Goal: Task Accomplishment & Management: Manage account settings

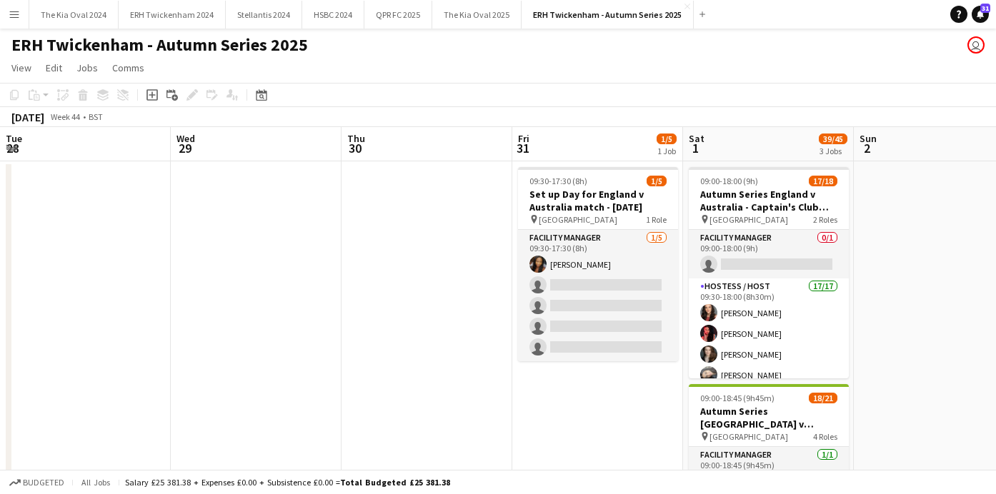
scroll to position [0, 324]
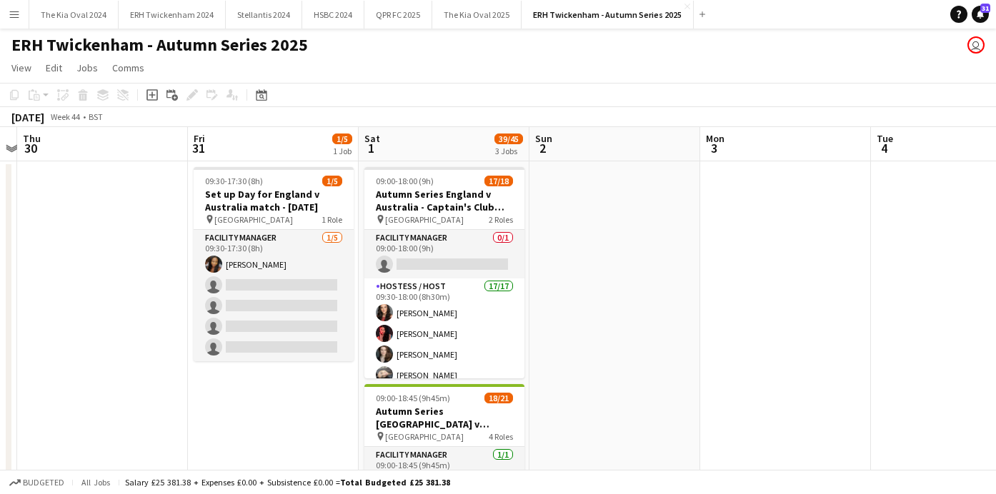
click at [234, 41] on h1 "ERH Twickenham - Autumn Series 2025" at bounding box center [159, 44] width 296 height 21
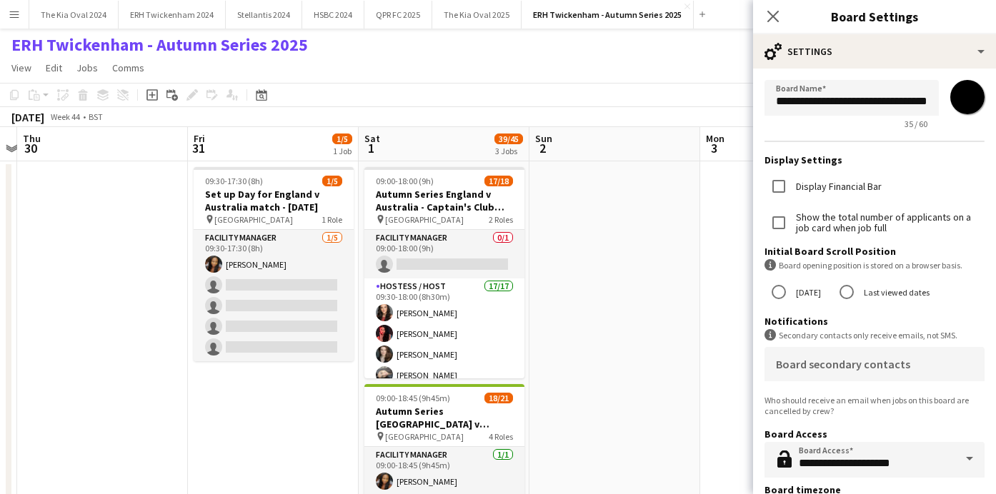
click at [679, 225] on app-date-cell at bounding box center [614, 501] width 171 height 680
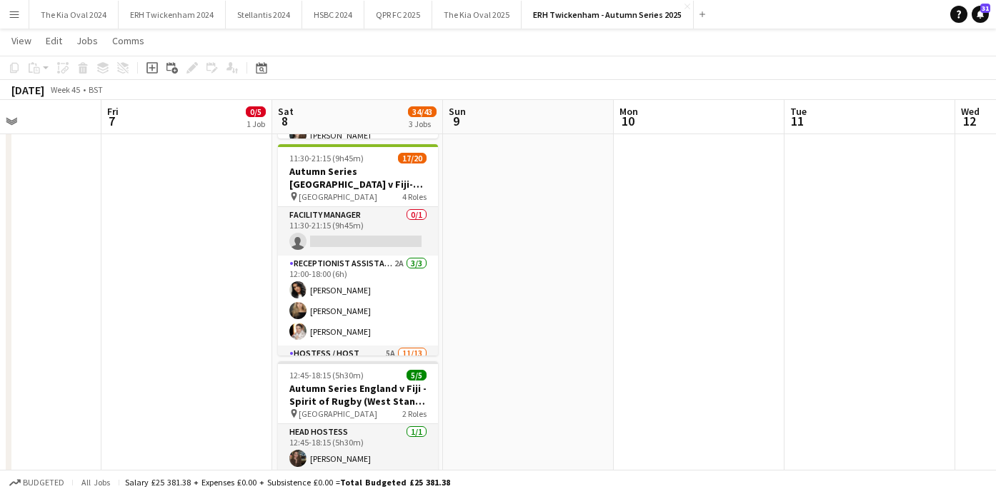
scroll to position [0, 586]
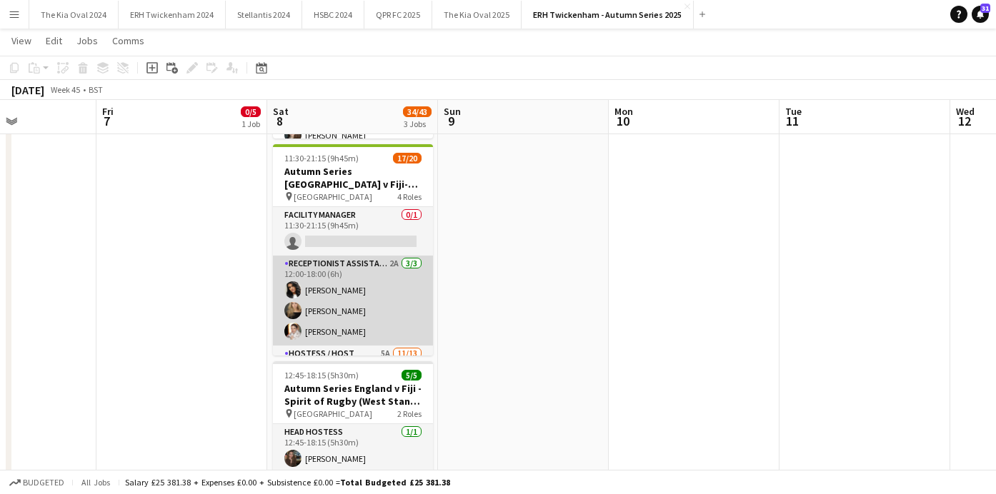
click at [387, 296] on app-card-role "Receptionist Assistant 2A [DATE] 12:00-18:00 (6h) [PERSON_NAME] [PERSON_NAME] […" at bounding box center [353, 301] width 160 height 90
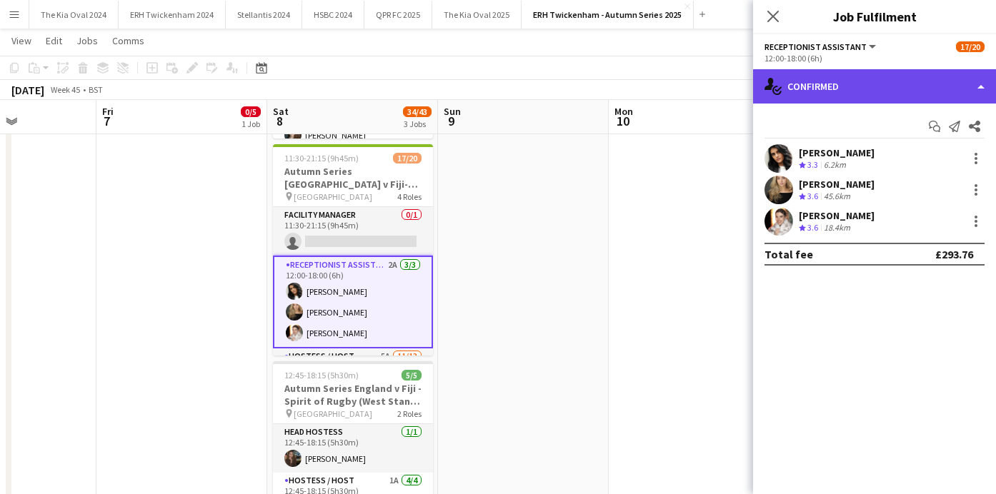
click at [812, 82] on div "single-neutral-actions-check-2 Confirmed" at bounding box center [874, 86] width 243 height 34
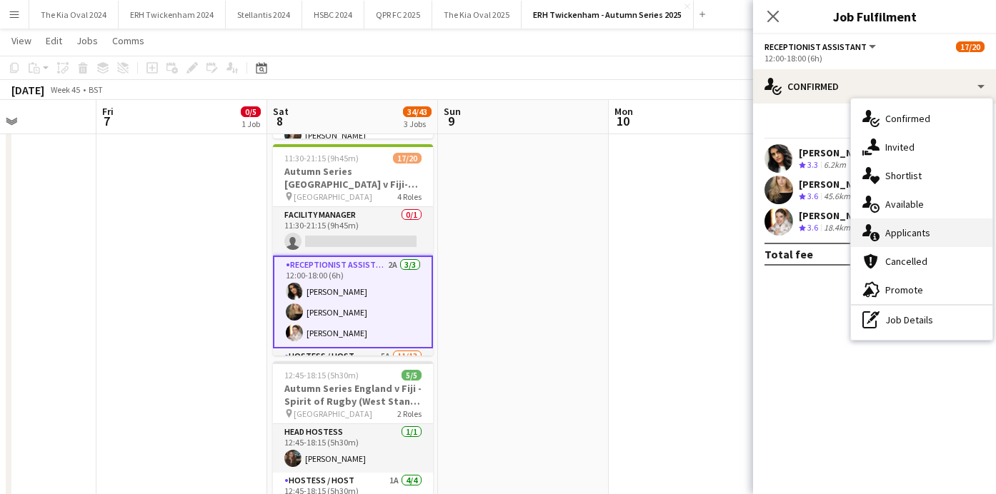
click at [951, 238] on div "single-neutral-actions-information Applicants" at bounding box center [921, 233] width 141 height 29
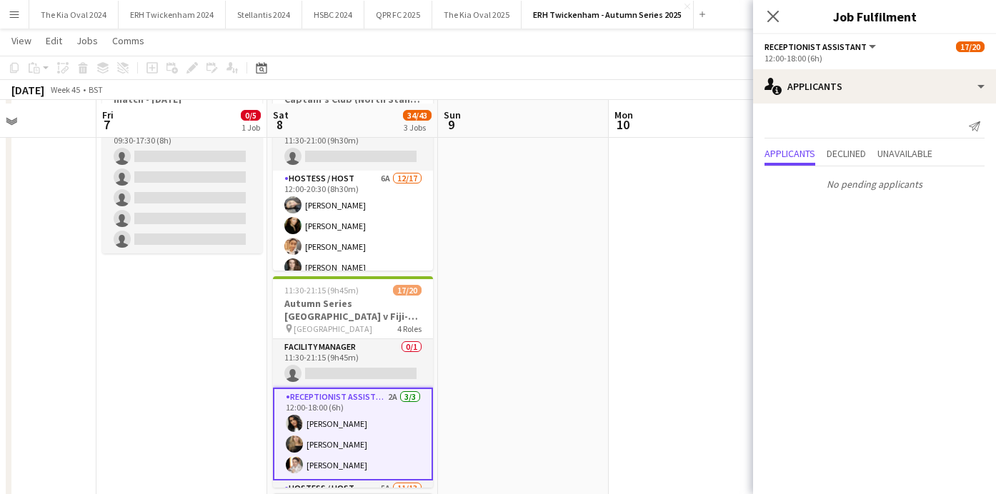
scroll to position [84, 0]
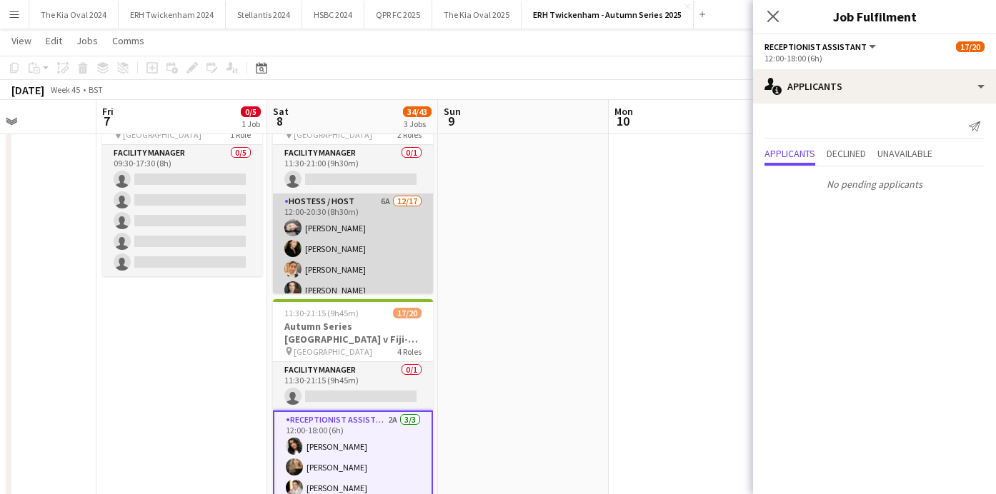
click at [401, 251] on app-card-role "Hostess / Host 6A [DATE] 12:00-20:30 (8h30m) [PERSON_NAME] [PERSON_NAME] [PERSO…" at bounding box center [353, 384] width 160 height 380
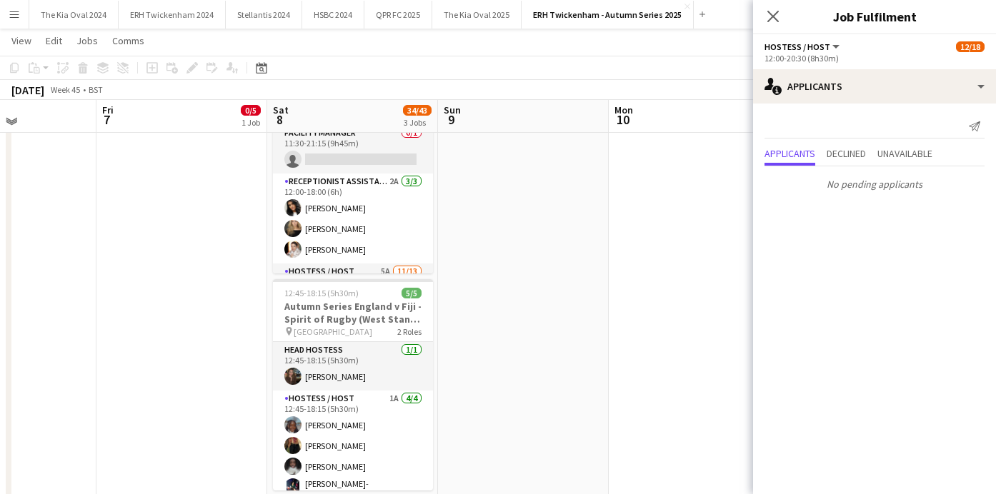
scroll to position [322, 0]
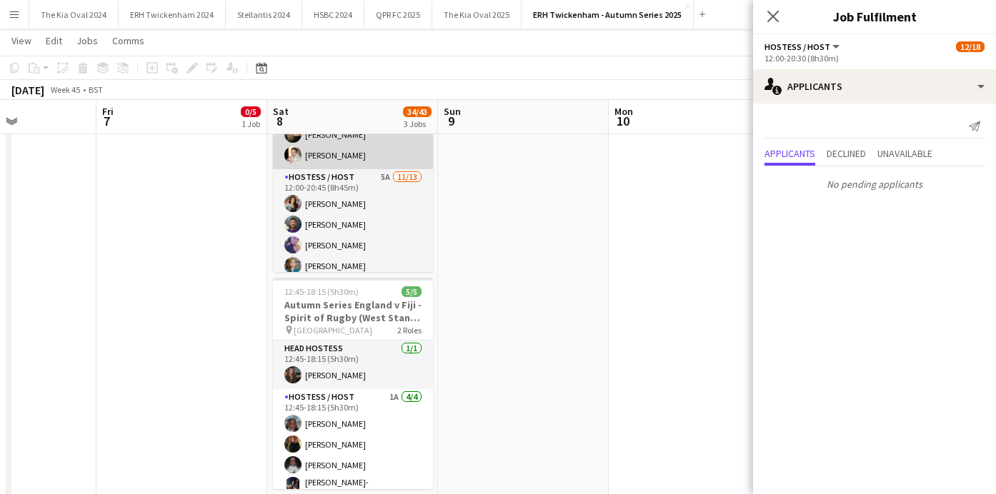
click at [383, 246] on app-card-role "Hostess / Host 5A [DATE] 12:00-20:45 (8h45m) [PERSON_NAME][DEMOGRAPHIC_DATA] [P…" at bounding box center [353, 317] width 160 height 297
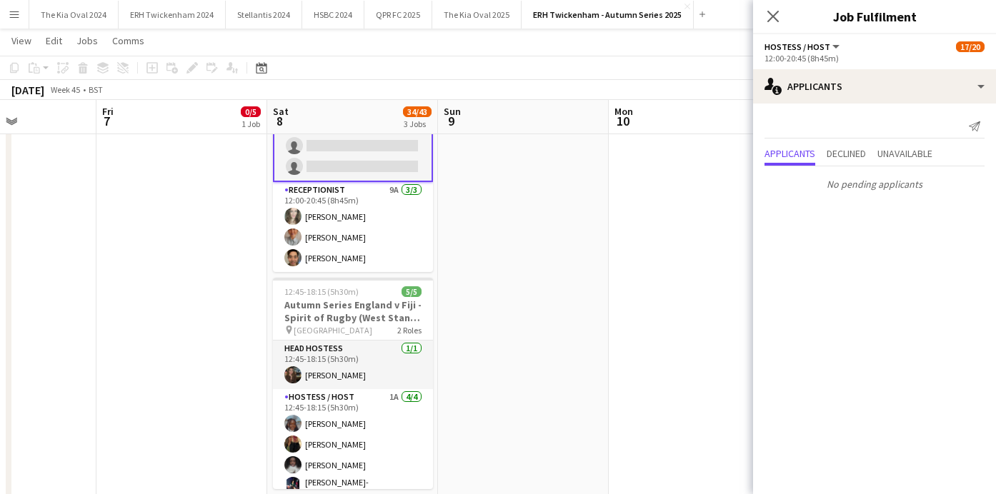
click at [383, 246] on app-card-role "Receptionist 9A [DATE] 12:00-20:45 (8h45m) [PERSON_NAME] [PERSON_NAME] Sheveka …" at bounding box center [353, 227] width 160 height 90
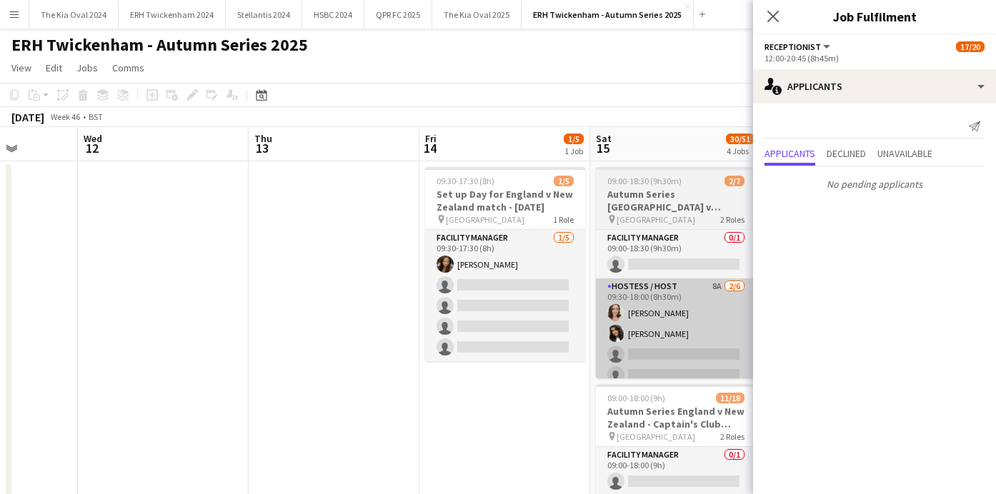
scroll to position [0, 436]
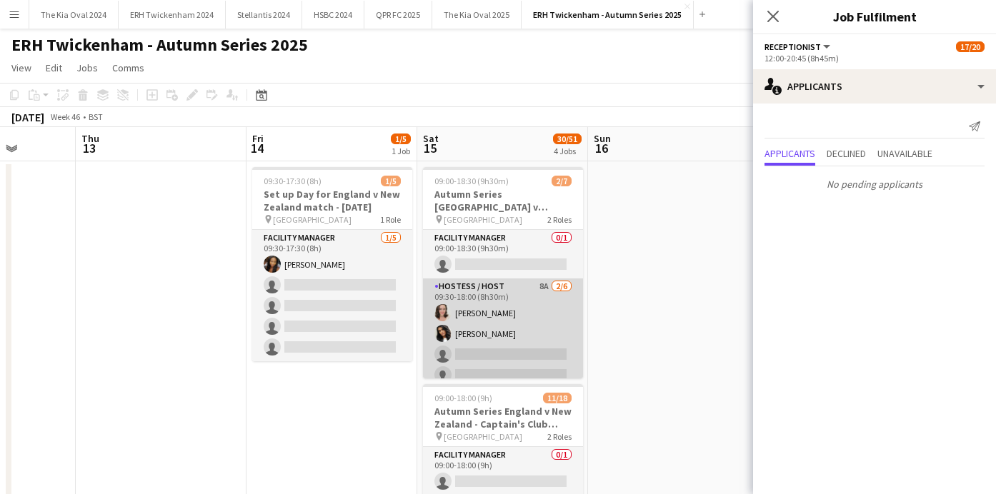
click at [542, 322] on app-card-role "Hostess / Host 8A [DATE] 09:30-18:00 (8h30m) [PERSON_NAME] [PERSON_NAME] single…" at bounding box center [503, 355] width 160 height 152
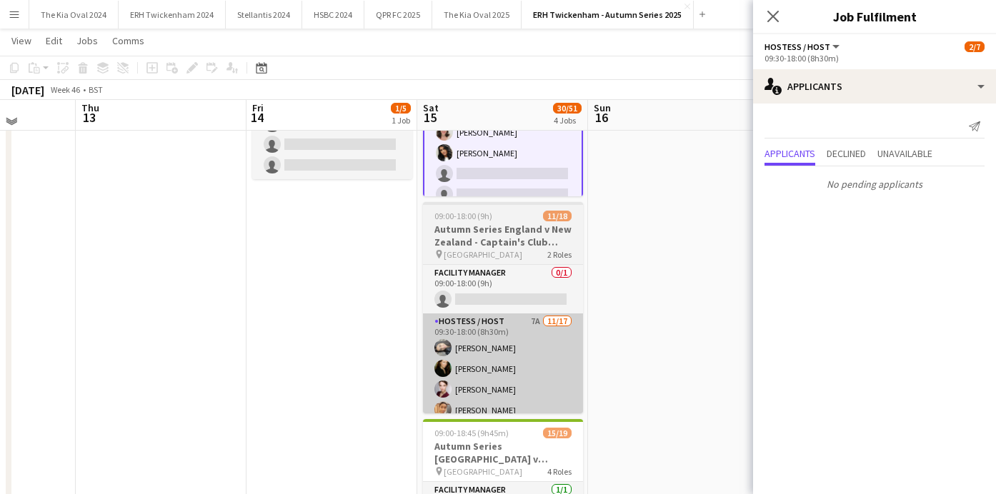
scroll to position [181, 0]
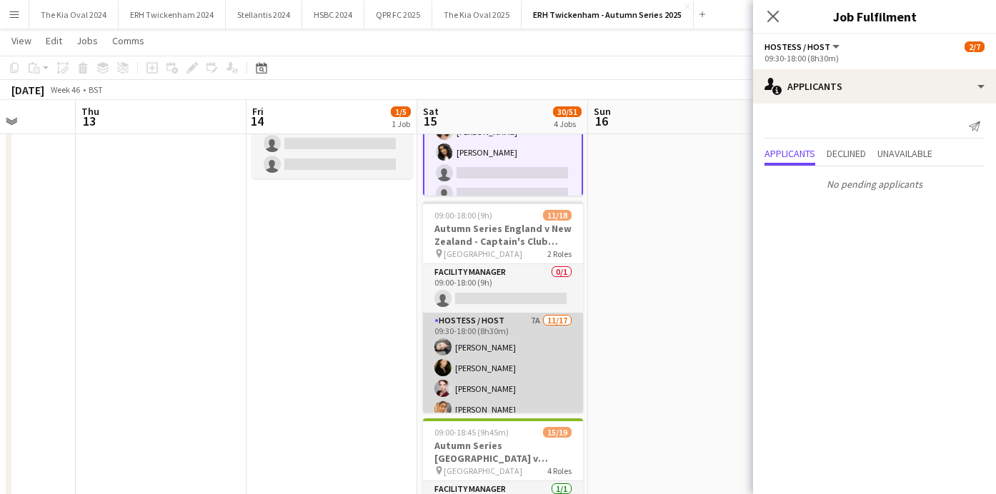
click at [545, 343] on app-card-role "Hostess / Host 7A [DATE] 09:30-18:00 (8h30m) [PERSON_NAME] [PERSON_NAME] [PERSO…" at bounding box center [503, 503] width 160 height 380
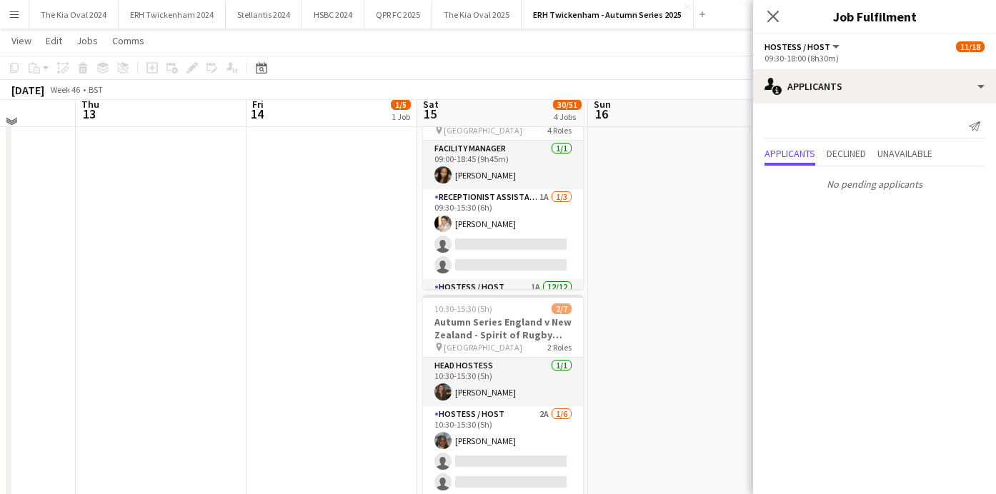
scroll to position [525, 0]
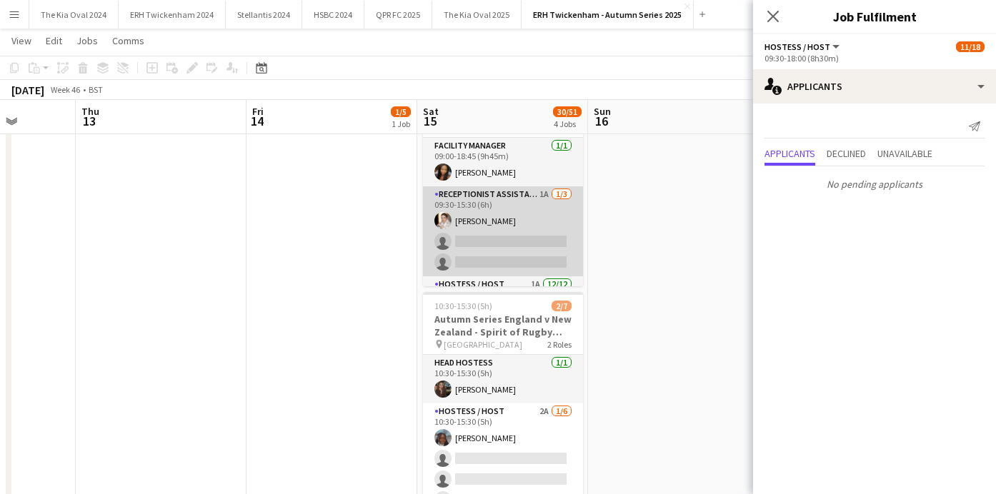
click at [515, 236] on app-card-role "Receptionist Assistant 1A [DATE] 09:30-15:30 (6h) [PERSON_NAME] single-neutral-…" at bounding box center [503, 231] width 160 height 90
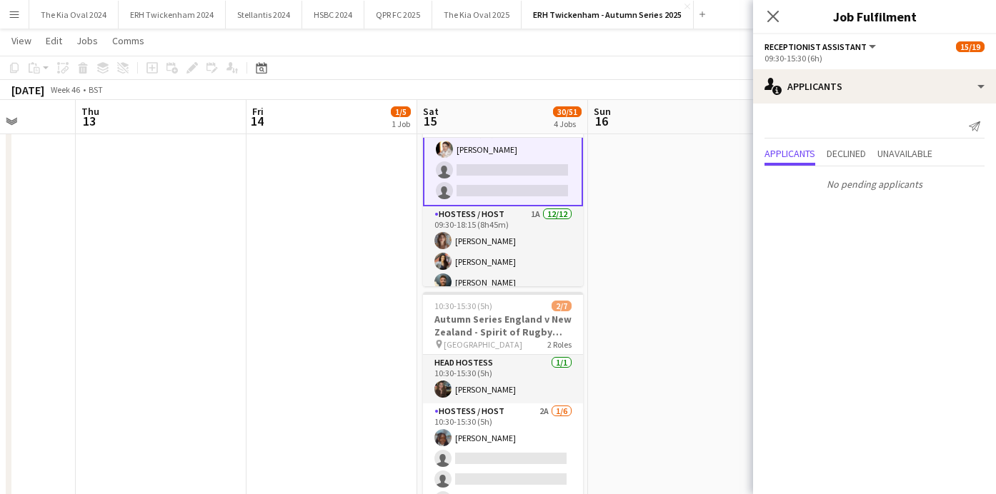
click at [515, 236] on app-card-role "Hostess / Host 1A [DATE] 09:30-18:15 (8h45m) [PERSON_NAME] [PERSON_NAME] [PERSO…" at bounding box center [503, 344] width 160 height 276
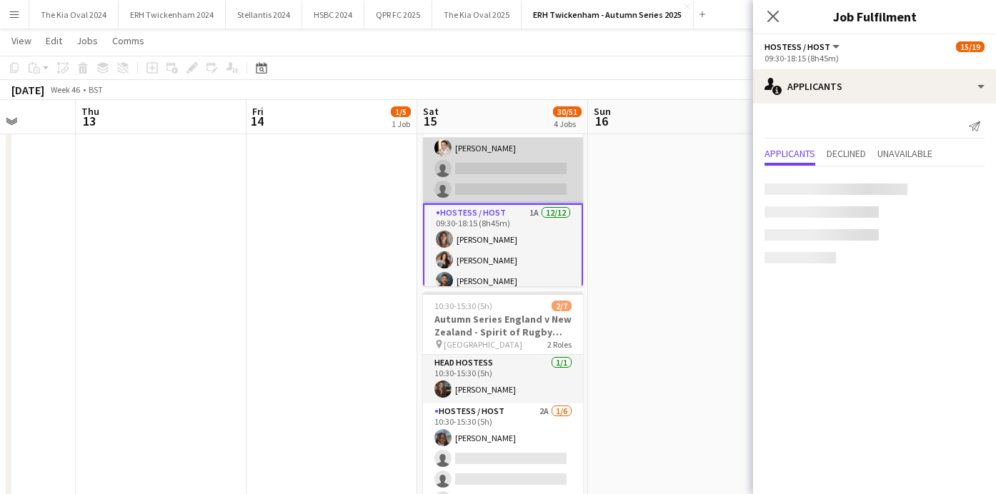
scroll to position [71, 0]
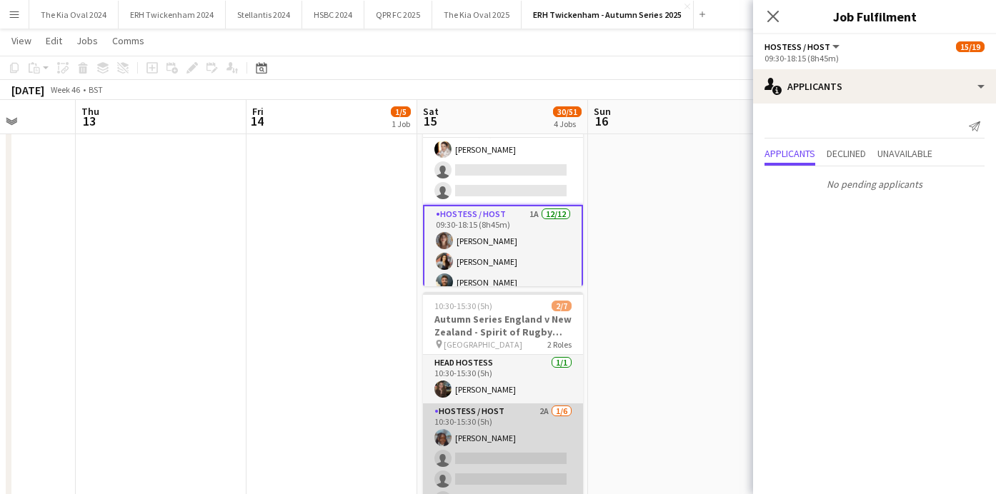
click at [550, 441] on app-card-role "Hostess / Host 2A [DATE] 10:30-15:30 (5h) [PERSON_NAME] single-neutral-actions …" at bounding box center [503, 480] width 160 height 152
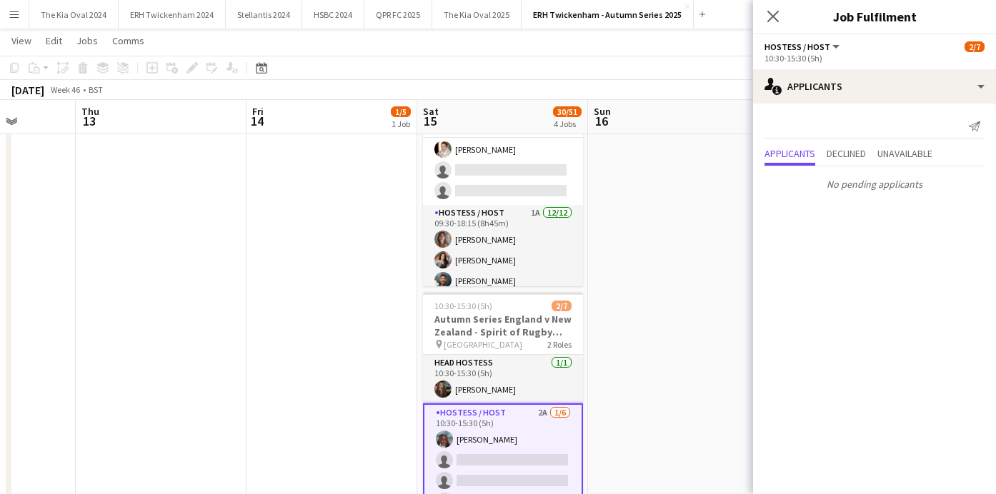
click at [255, 386] on app-date-cell "09:30-17:30 (8h) 1/5 Set up Day for England v New Zealand match - [DATE] pin [G…" at bounding box center [331, 83] width 171 height 897
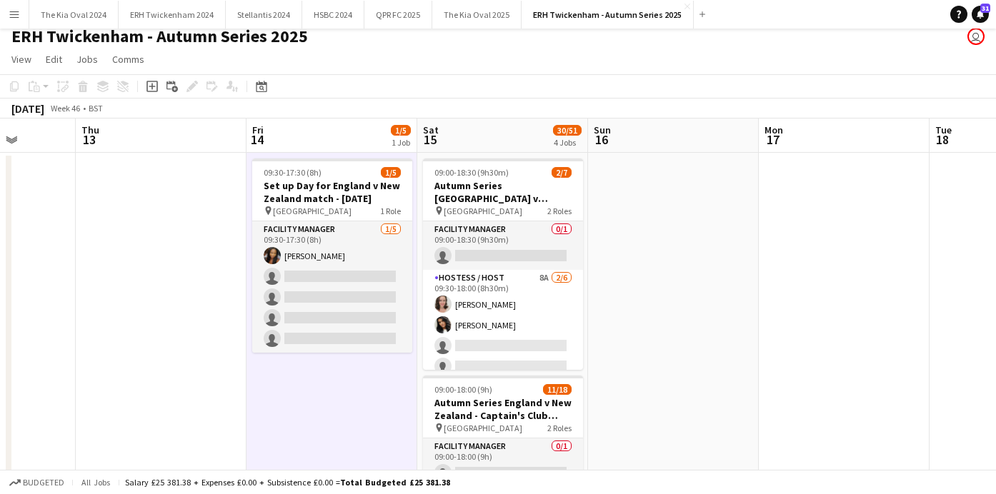
scroll to position [0, 0]
